Goal: Task Accomplishment & Management: Use online tool/utility

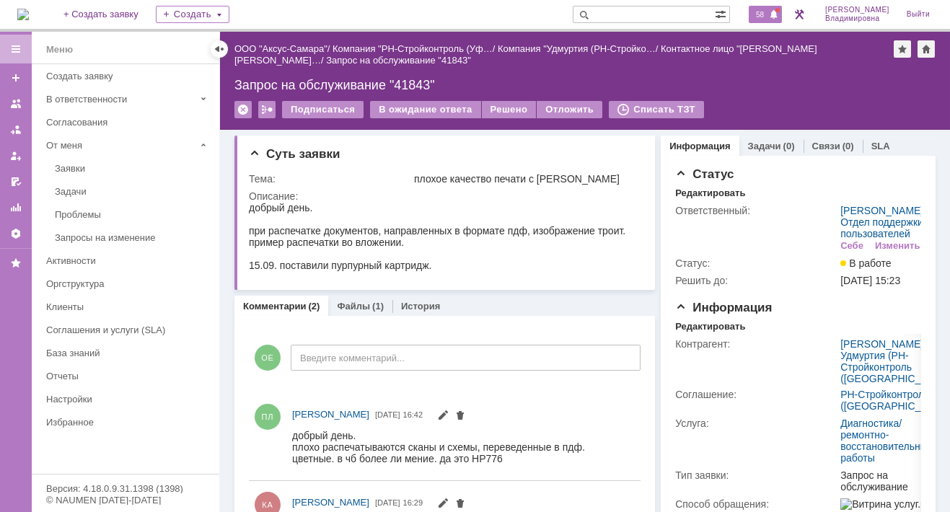
click at [768, 10] on span "58" at bounding box center [759, 14] width 17 height 10
click at [24, 10] on img at bounding box center [23, 15] width 12 height 12
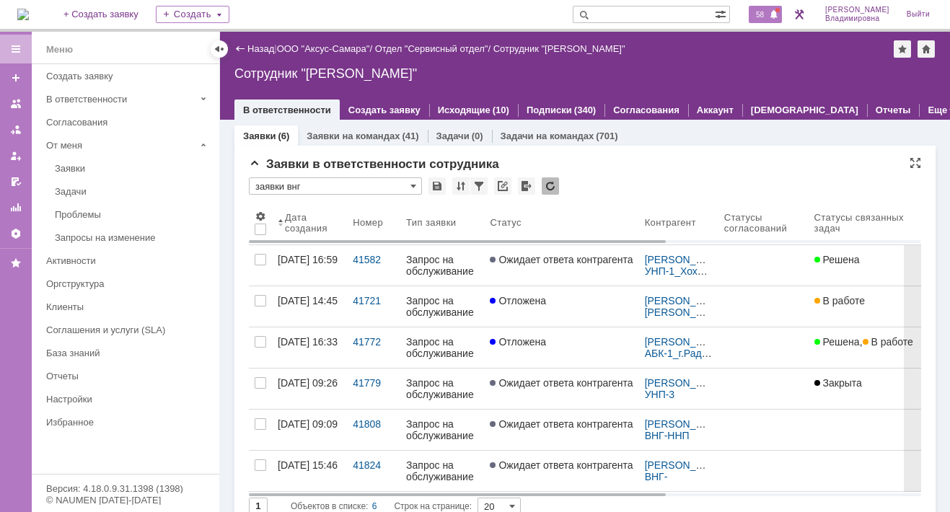
click at [768, 12] on span "58" at bounding box center [759, 14] width 17 height 10
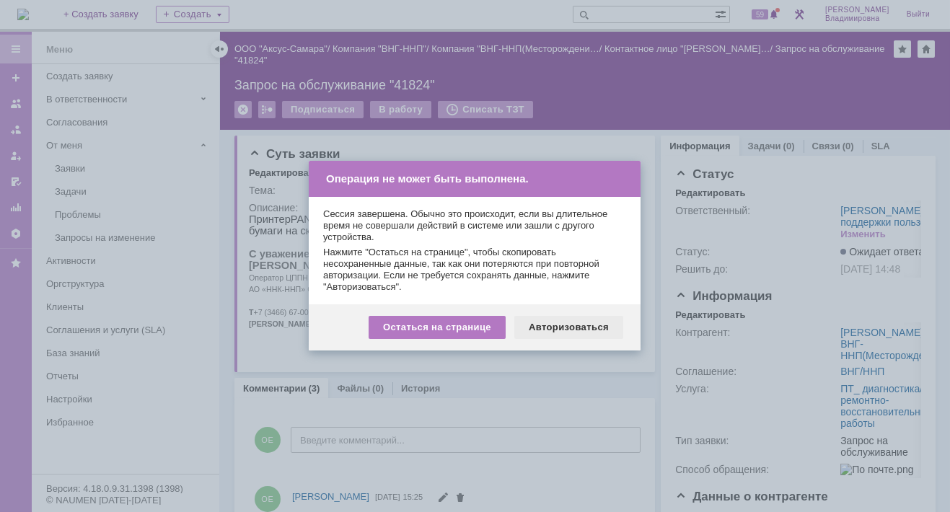
click at [609, 329] on div "Авторизоваться" at bounding box center [568, 327] width 109 height 23
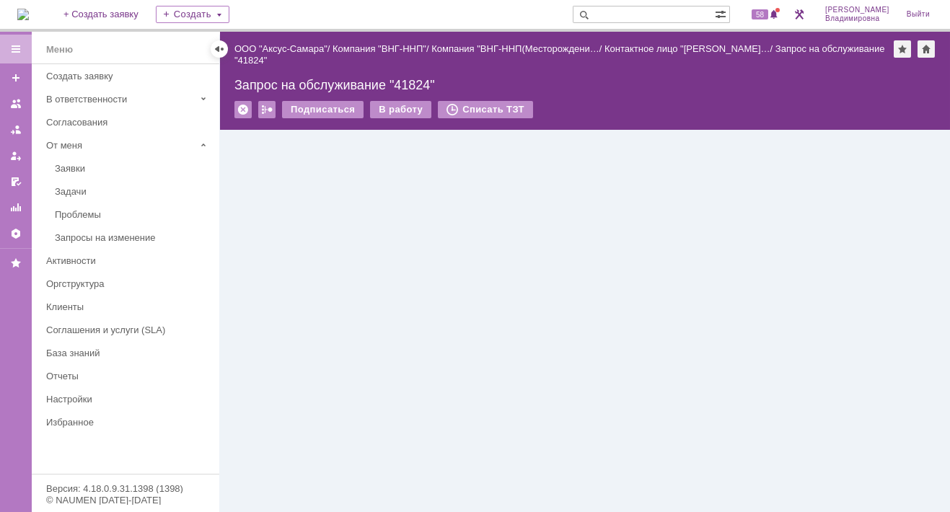
click at [616, 17] on input "text" at bounding box center [643, 14] width 142 height 17
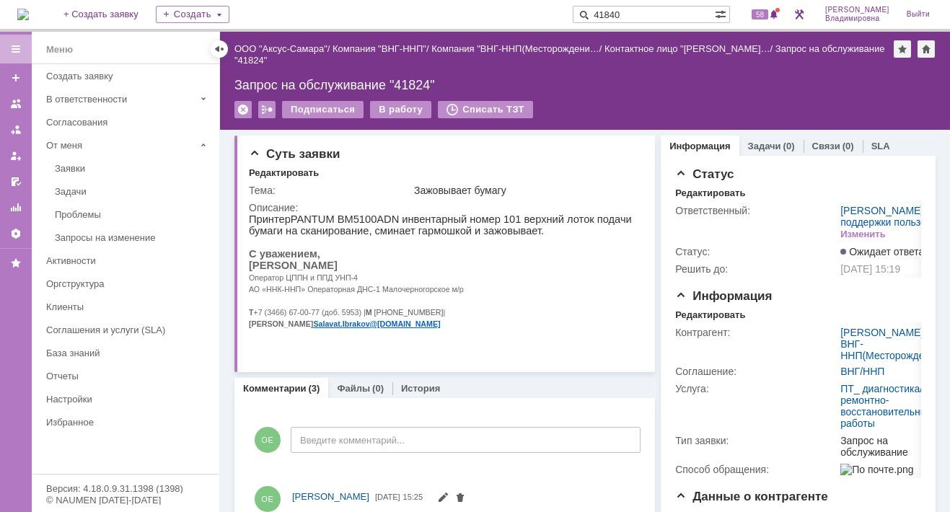
type input "41840"
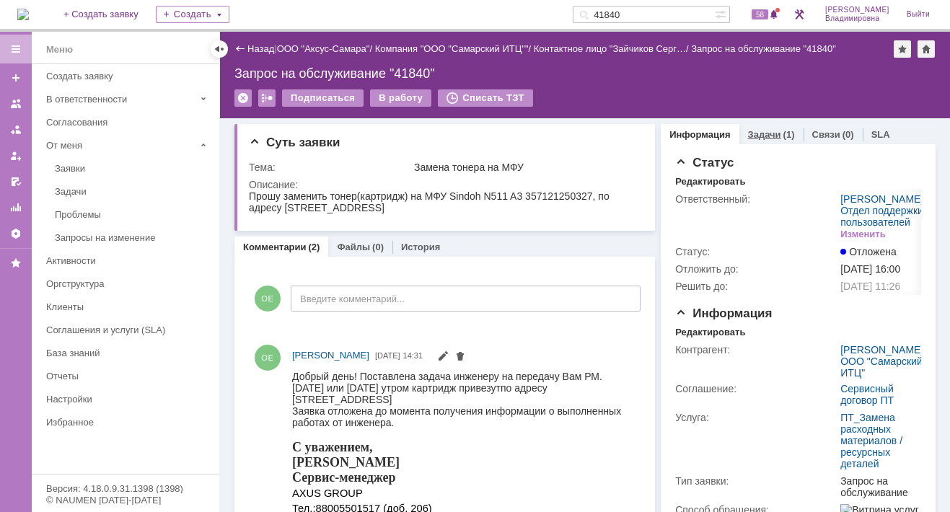
click at [754, 133] on link "Задачи" at bounding box center [764, 134] width 33 height 11
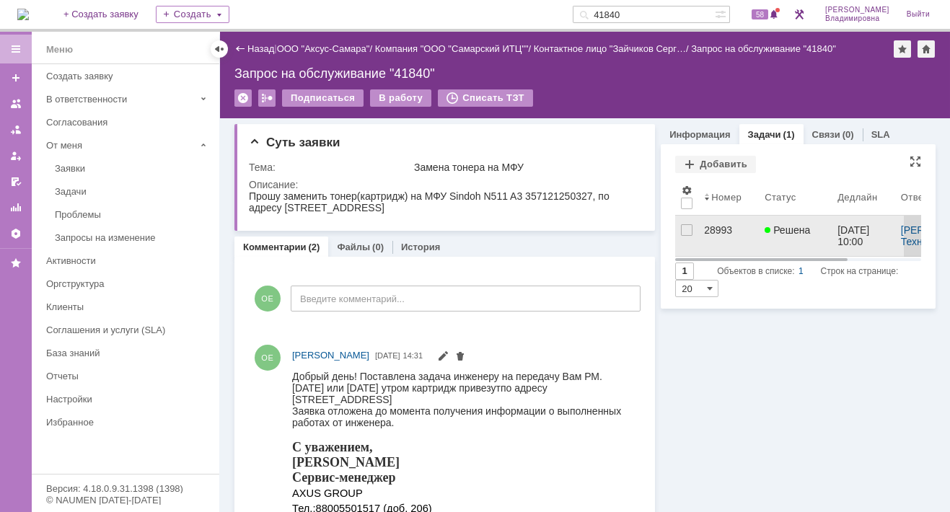
click at [713, 229] on div "28993" at bounding box center [728, 230] width 49 height 12
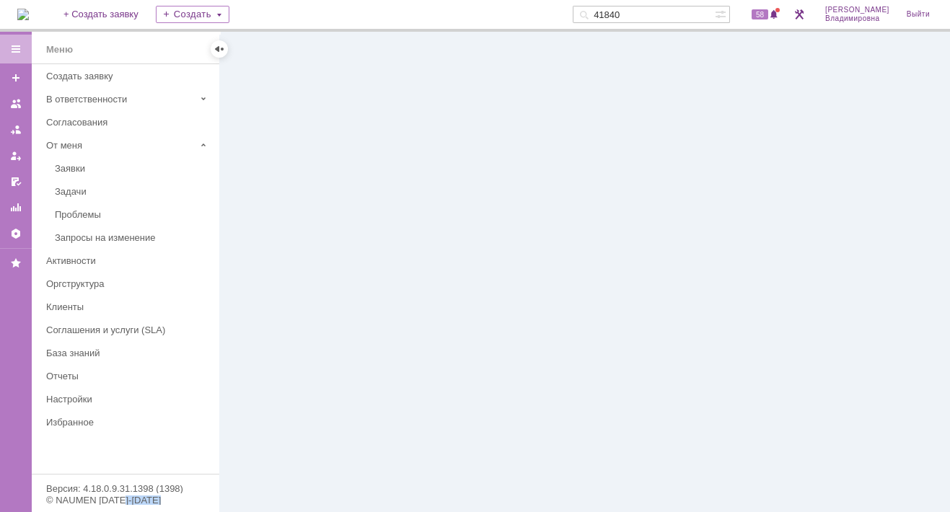
click at [713, 229] on div at bounding box center [585, 272] width 730 height 480
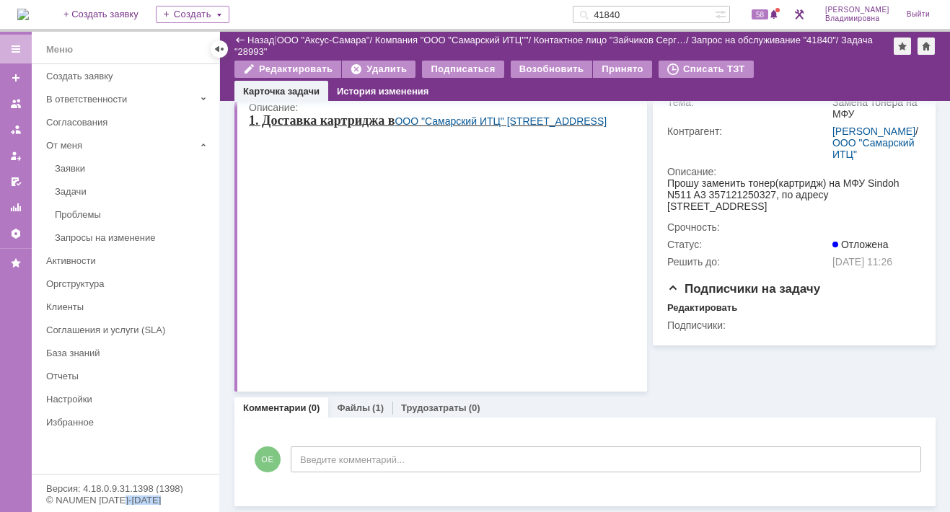
scroll to position [214, 0]
click at [347, 407] on link "Файлы" at bounding box center [353, 407] width 33 height 11
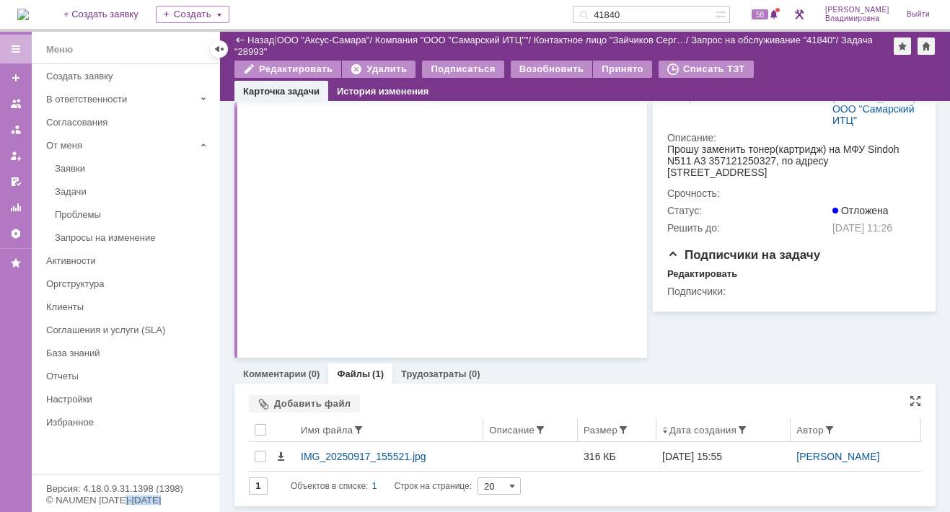
scroll to position [247, 0]
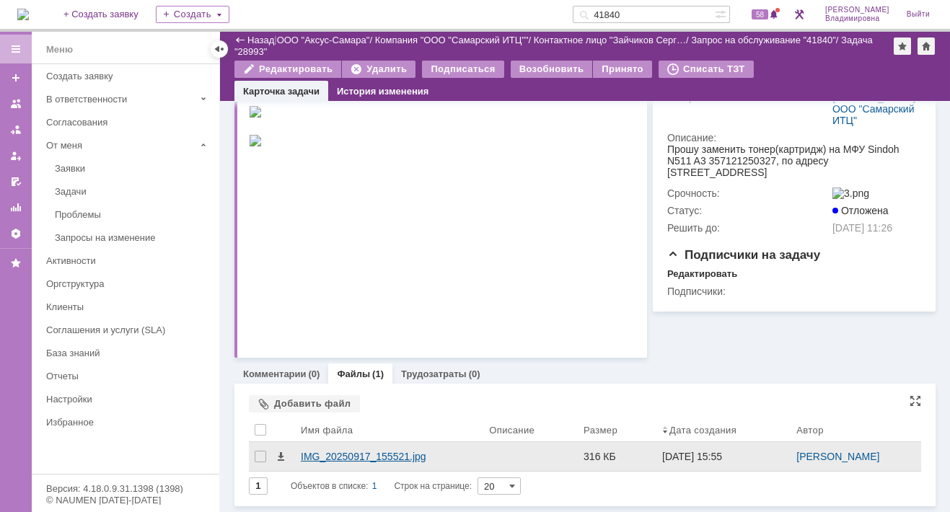
click at [342, 457] on div "IMG_20250917_155521.jpg" at bounding box center [389, 457] width 177 height 12
click at [342, 457] on body "Идет загрузка, пожалуйста, подождите. На домашнюю + Создать заявку Создать 4184…" at bounding box center [475, 256] width 950 height 512
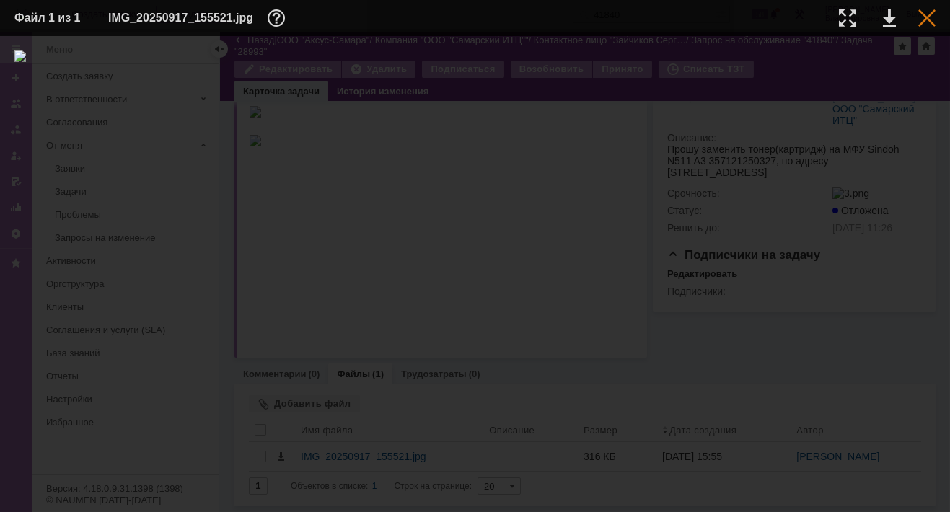
click at [924, 17] on div at bounding box center [926, 17] width 17 height 17
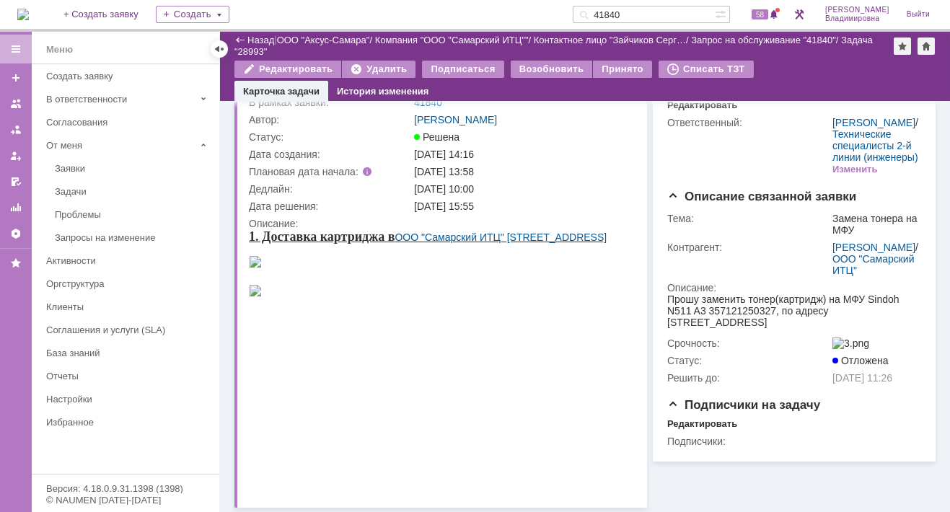
scroll to position [0, 0]
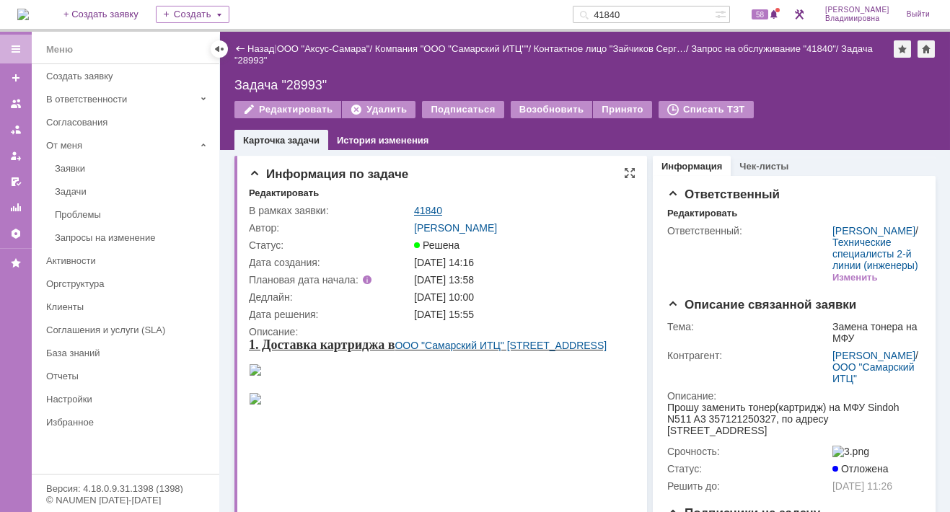
click at [427, 206] on link "41840" at bounding box center [428, 211] width 28 height 12
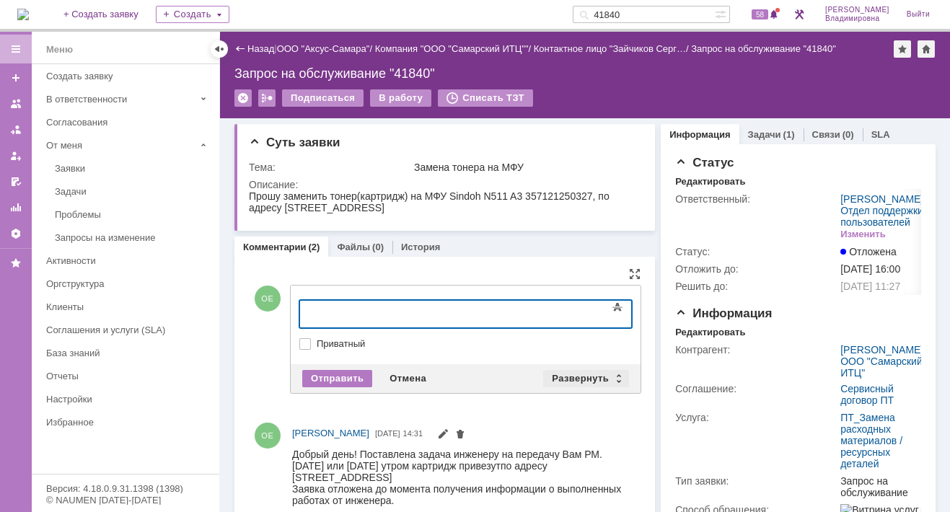
click at [571, 370] on div "Развернуть" at bounding box center [586, 378] width 86 height 17
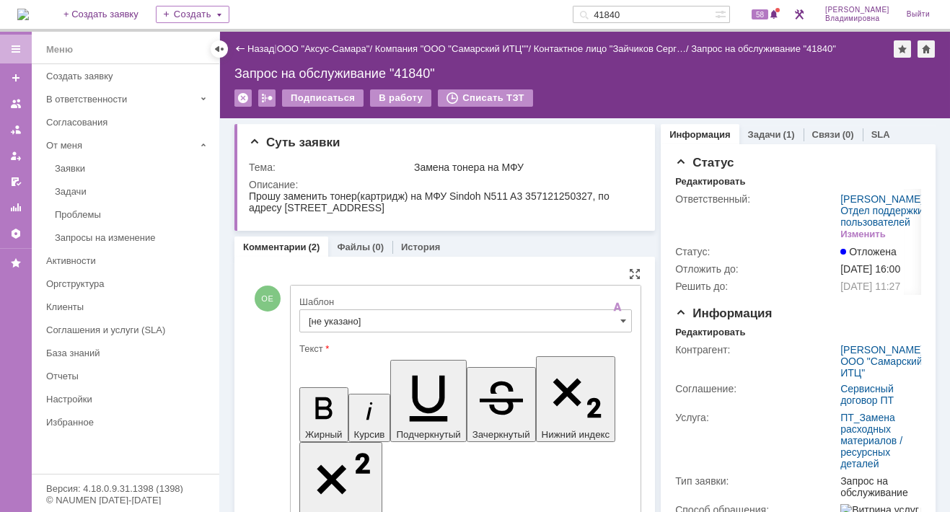
click at [334, 316] on input "[не указано]" at bounding box center [465, 320] width 332 height 23
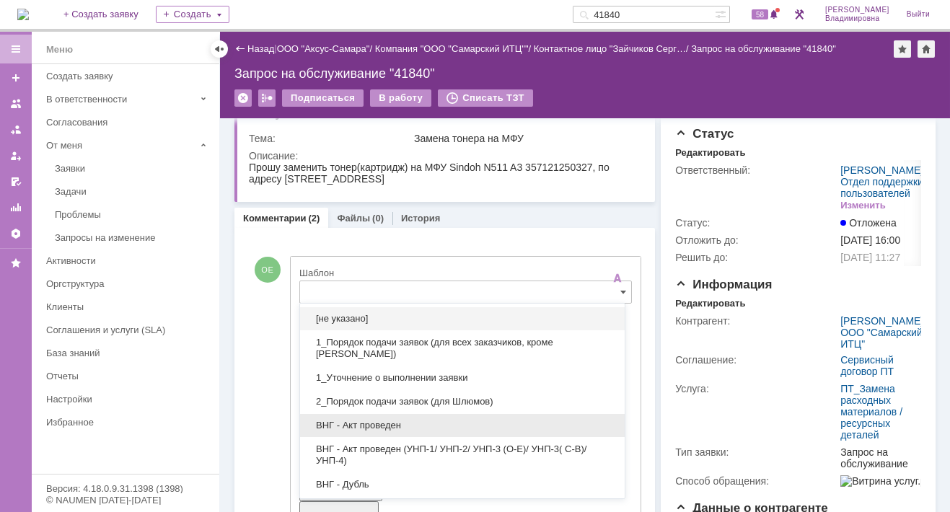
click at [371, 423] on span "ВНГ - Акт проведен" at bounding box center [462, 426] width 307 height 12
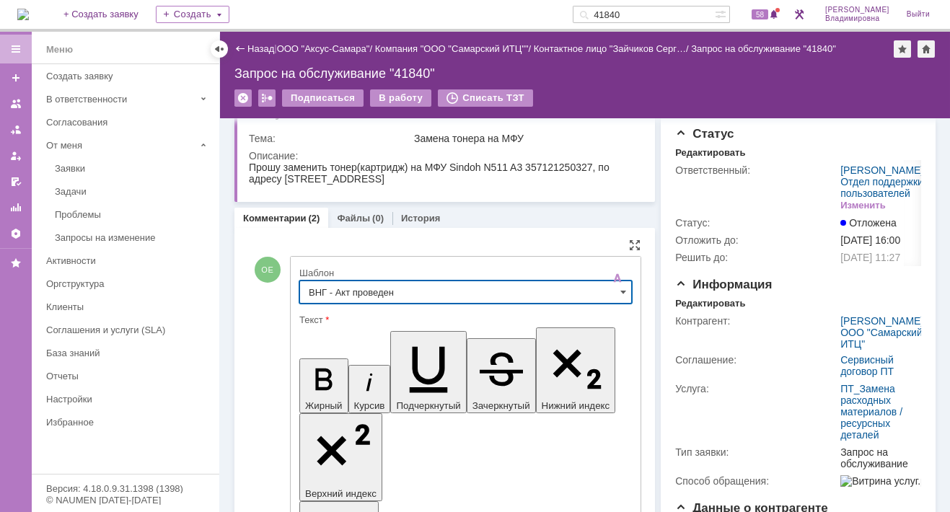
type input "ВНГ - Акт проведен"
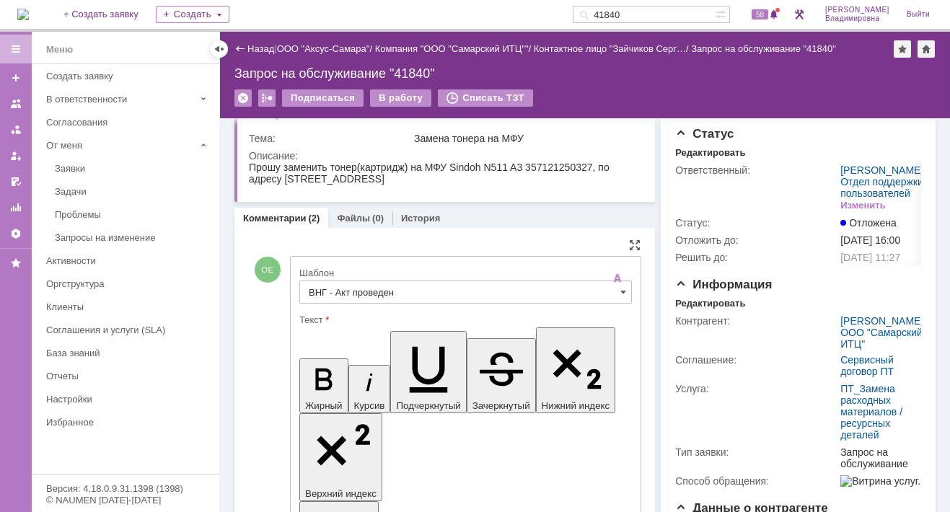
drag, startPoint x: 481, startPoint y: 3298, endPoint x: 503, endPoint y: 3317, distance: 29.1
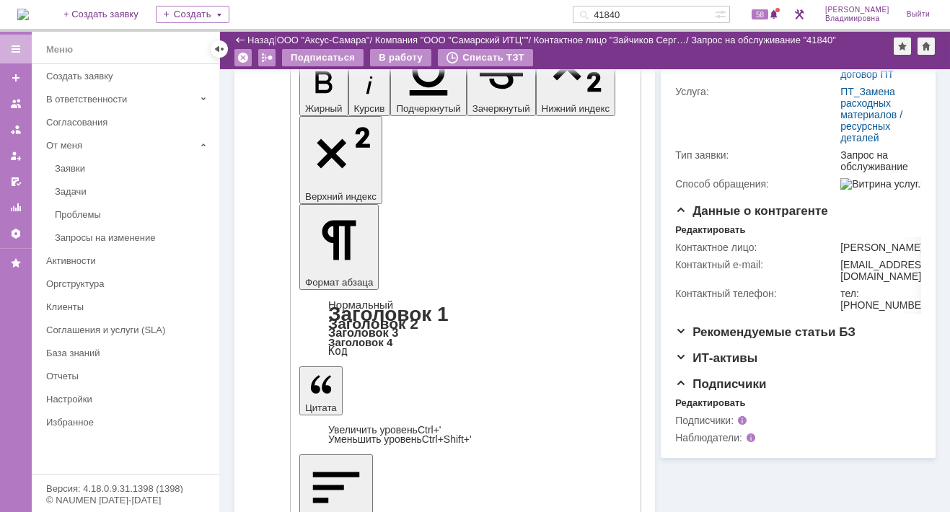
scroll to position [389, 0]
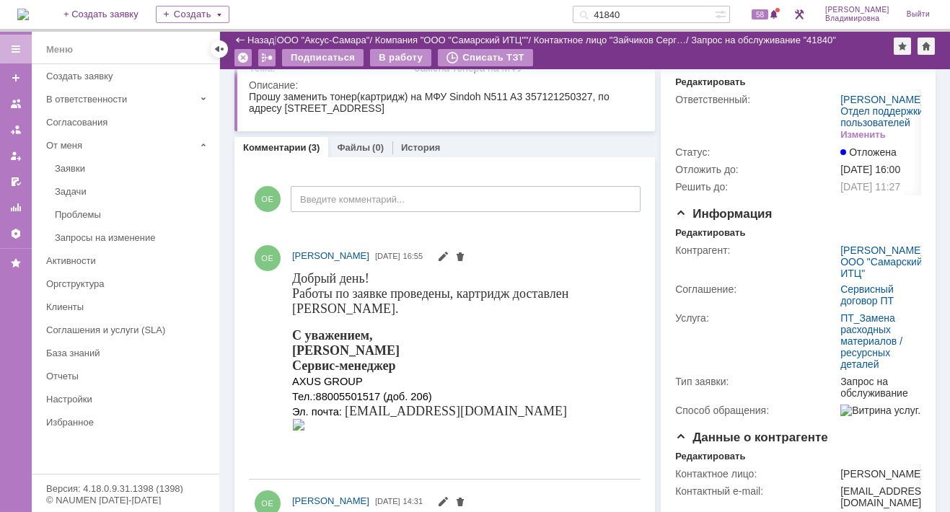
scroll to position [0, 0]
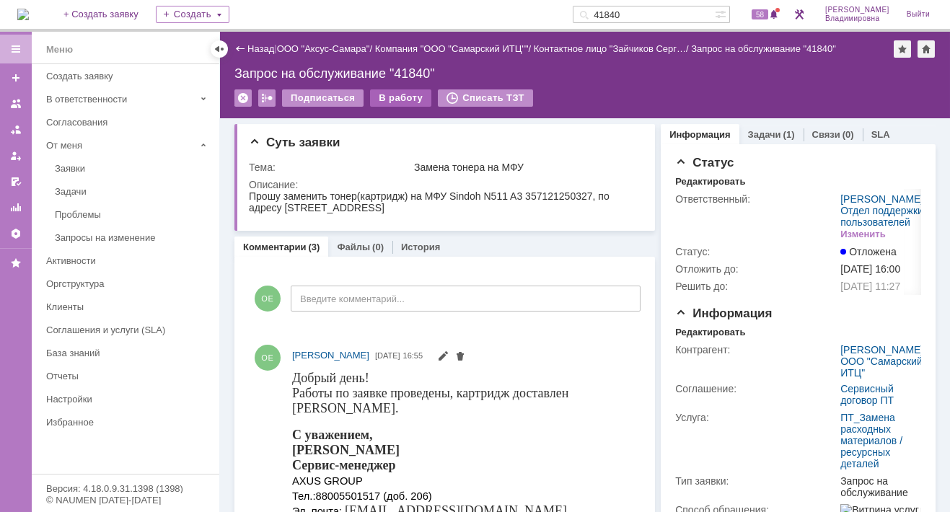
click at [386, 95] on div "В работу" at bounding box center [400, 97] width 61 height 17
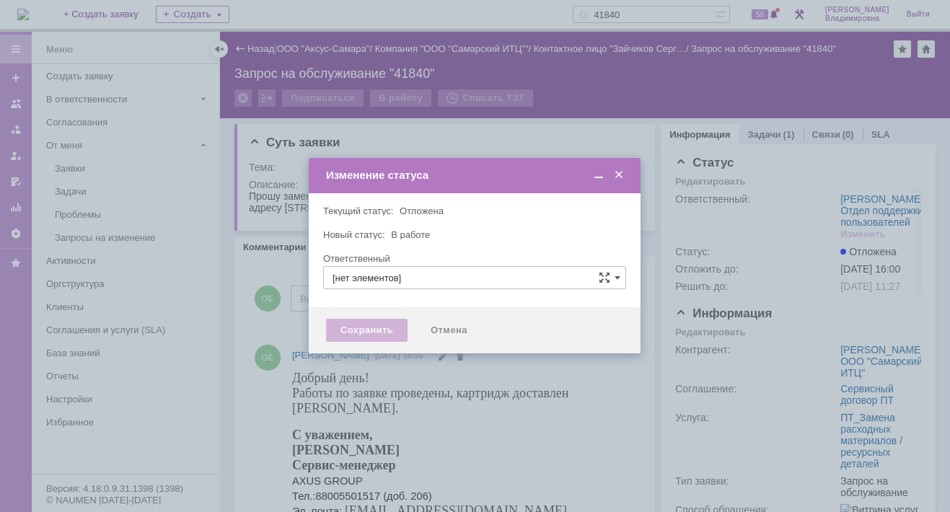
type input "Орлова Елена Владимировна"
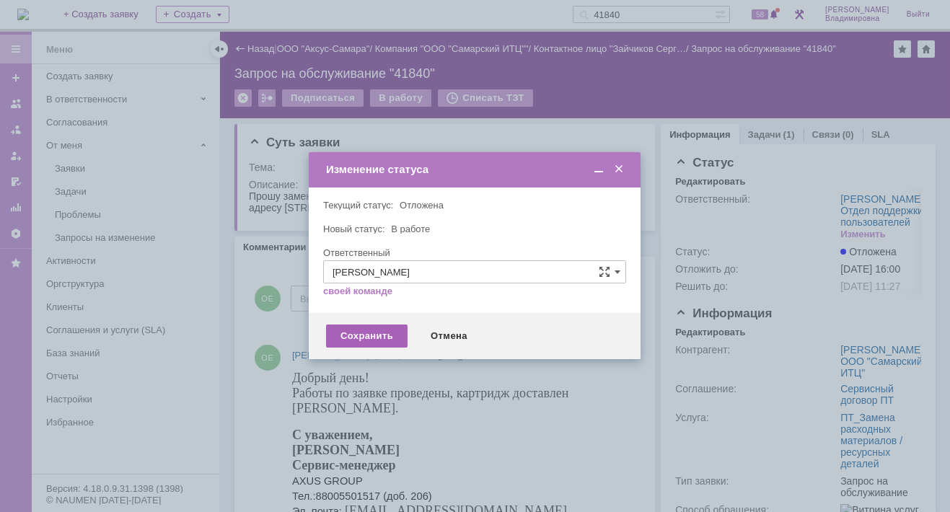
click at [363, 330] on div "Сохранить" at bounding box center [366, 335] width 81 height 23
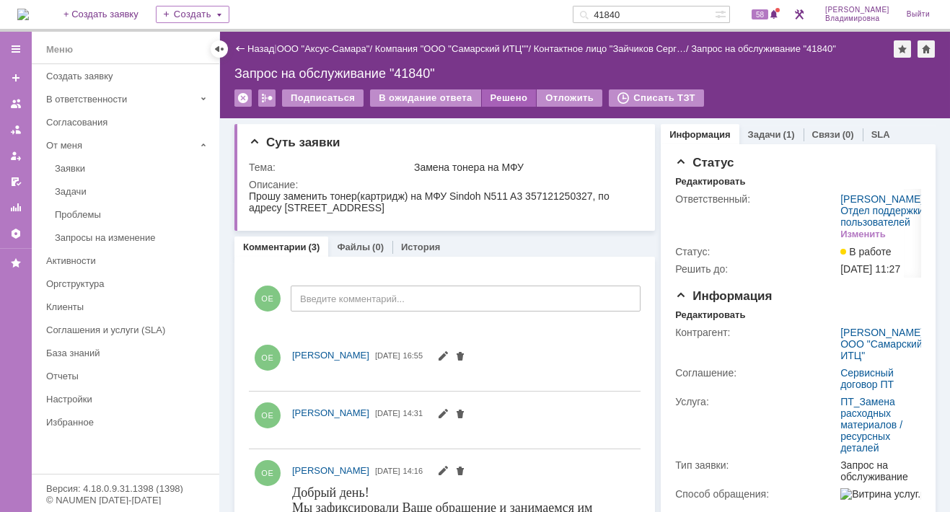
click at [490, 94] on div "Решено" at bounding box center [509, 97] width 55 height 17
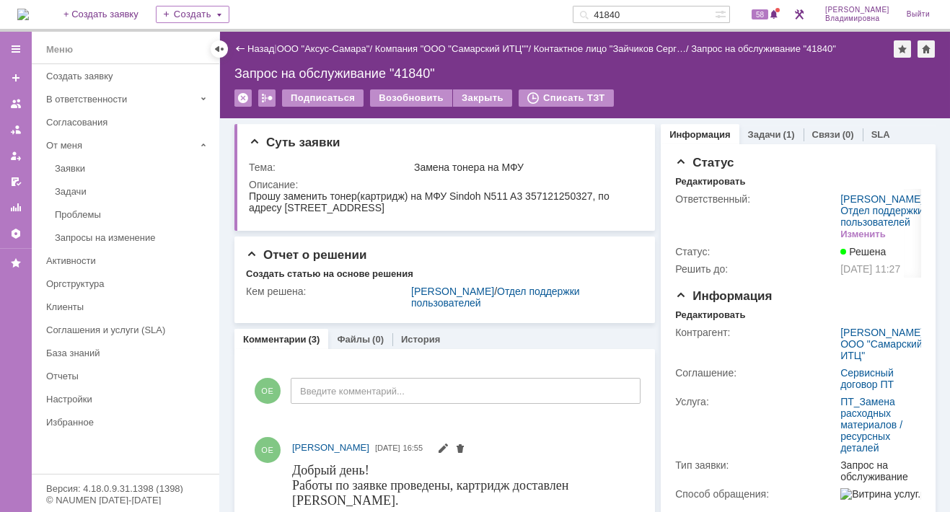
drag, startPoint x: 648, startPoint y: 12, endPoint x: 591, endPoint y: 17, distance: 57.8
click at [591, 17] on div "На домашнюю + Создать заявку Создать 41840 58 Орлова Елена Владимировна Выйти" at bounding box center [475, 16] width 950 height 32
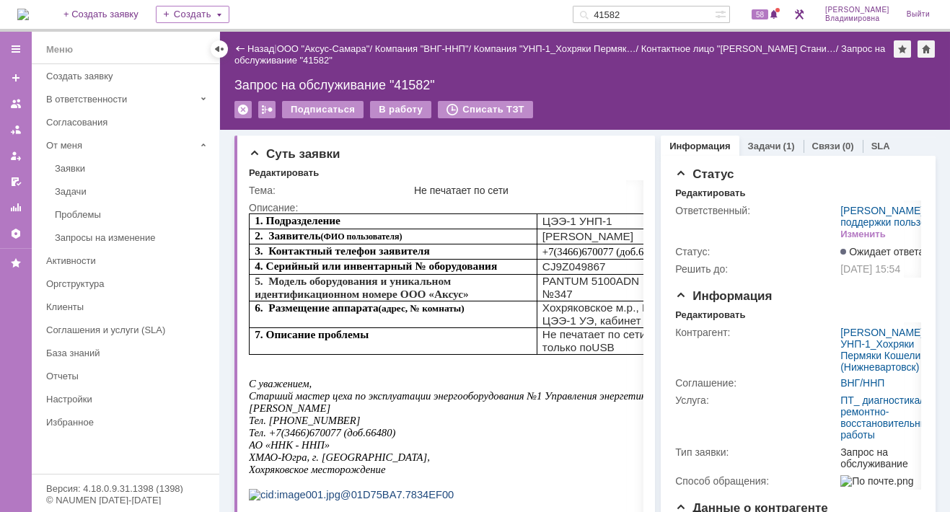
click at [29, 12] on img at bounding box center [23, 15] width 12 height 12
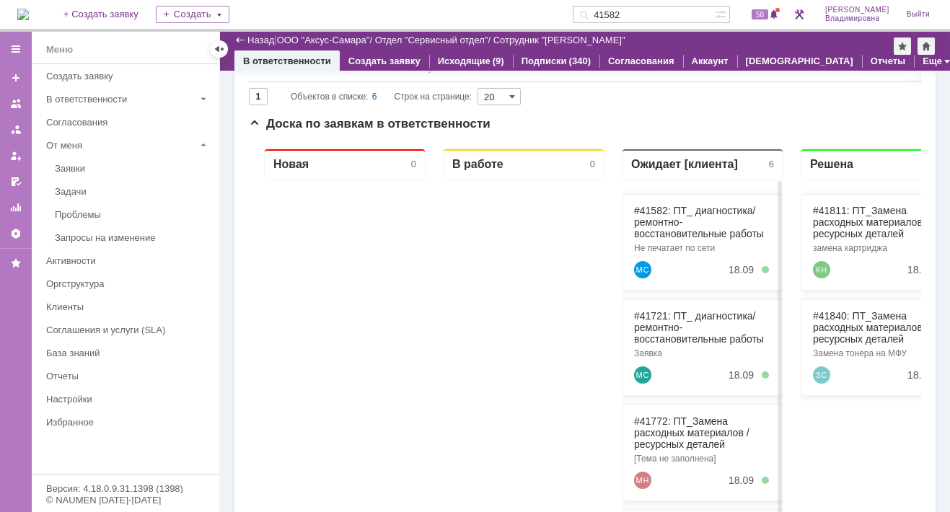
click at [646, 203] on div "#41582: ПТ_ диагностика/ ремонтно-восстановительные работы Не печатает по сети …" at bounding box center [703, 242] width 162 height 97
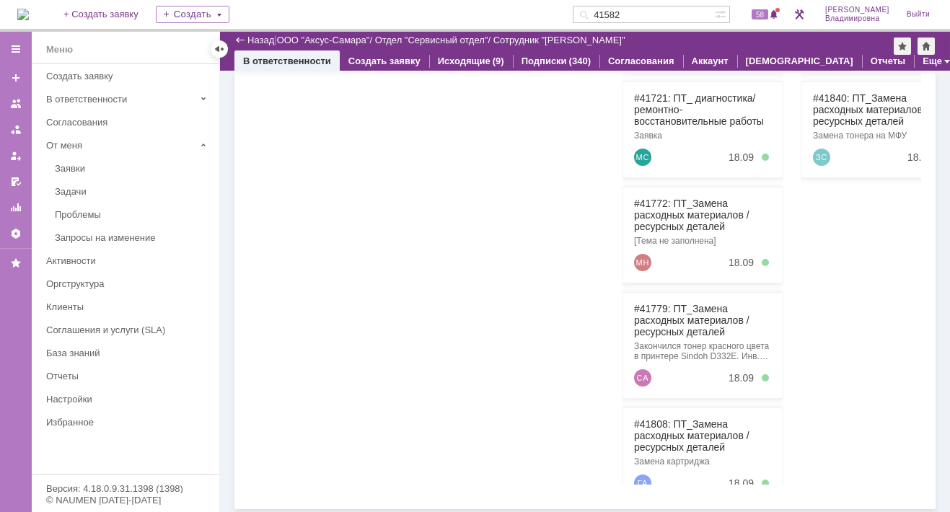
drag, startPoint x: 643, startPoint y: 17, endPoint x: 588, endPoint y: 9, distance: 55.3
click at [588, 9] on div "На домашнюю + Создать заявку Создать 41582 58 Орлова Елена Владимировна Выйти" at bounding box center [475, 16] width 950 height 32
type input "41824"
